Goal: Transaction & Acquisition: Download file/media

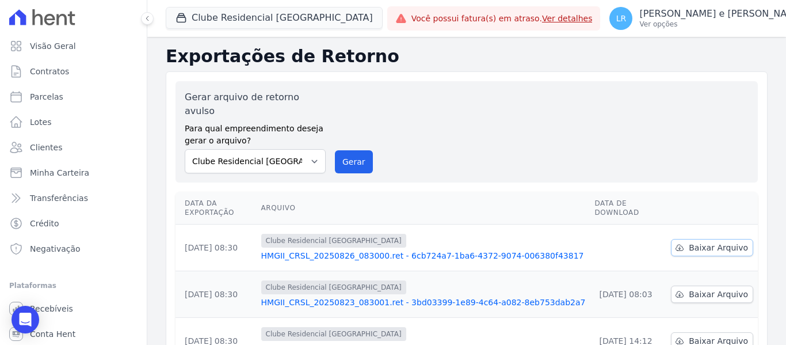
click at [692, 242] on span "Baixar Arquivo" at bounding box center [718, 248] width 59 height 12
